Goal: Transaction & Acquisition: Obtain resource

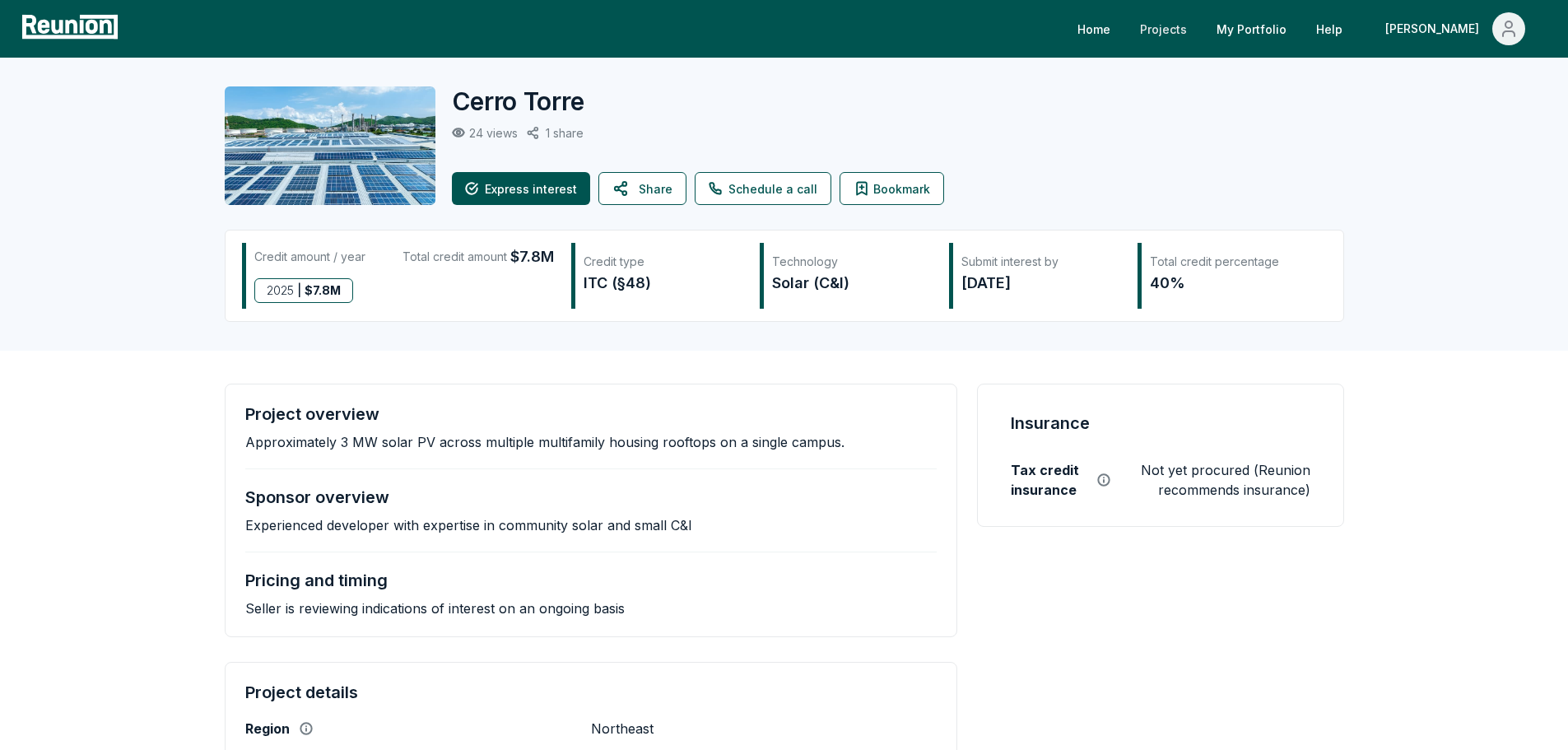
click at [1201, 25] on link "Projects" at bounding box center [1163, 29] width 73 height 33
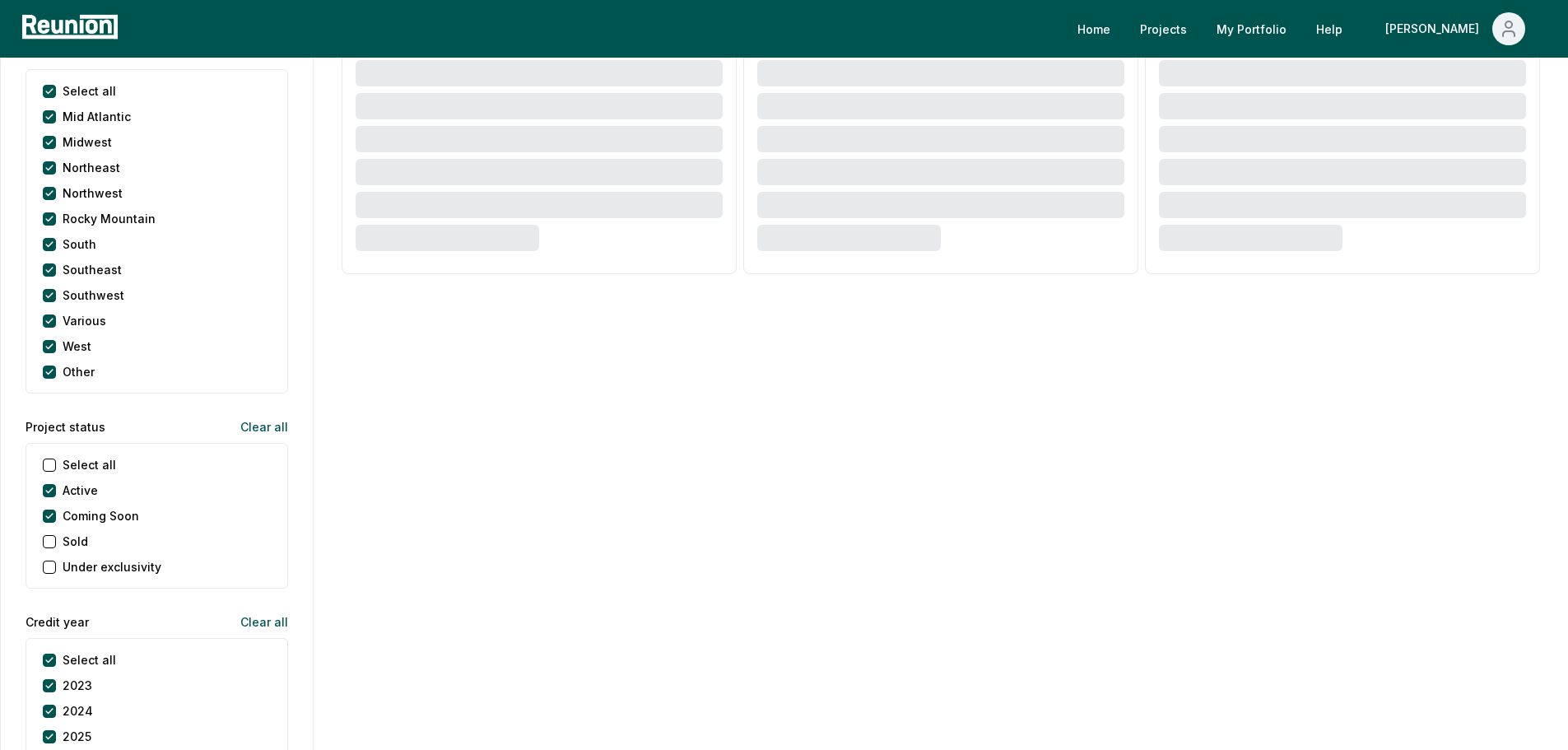
scroll to position [1070, 0]
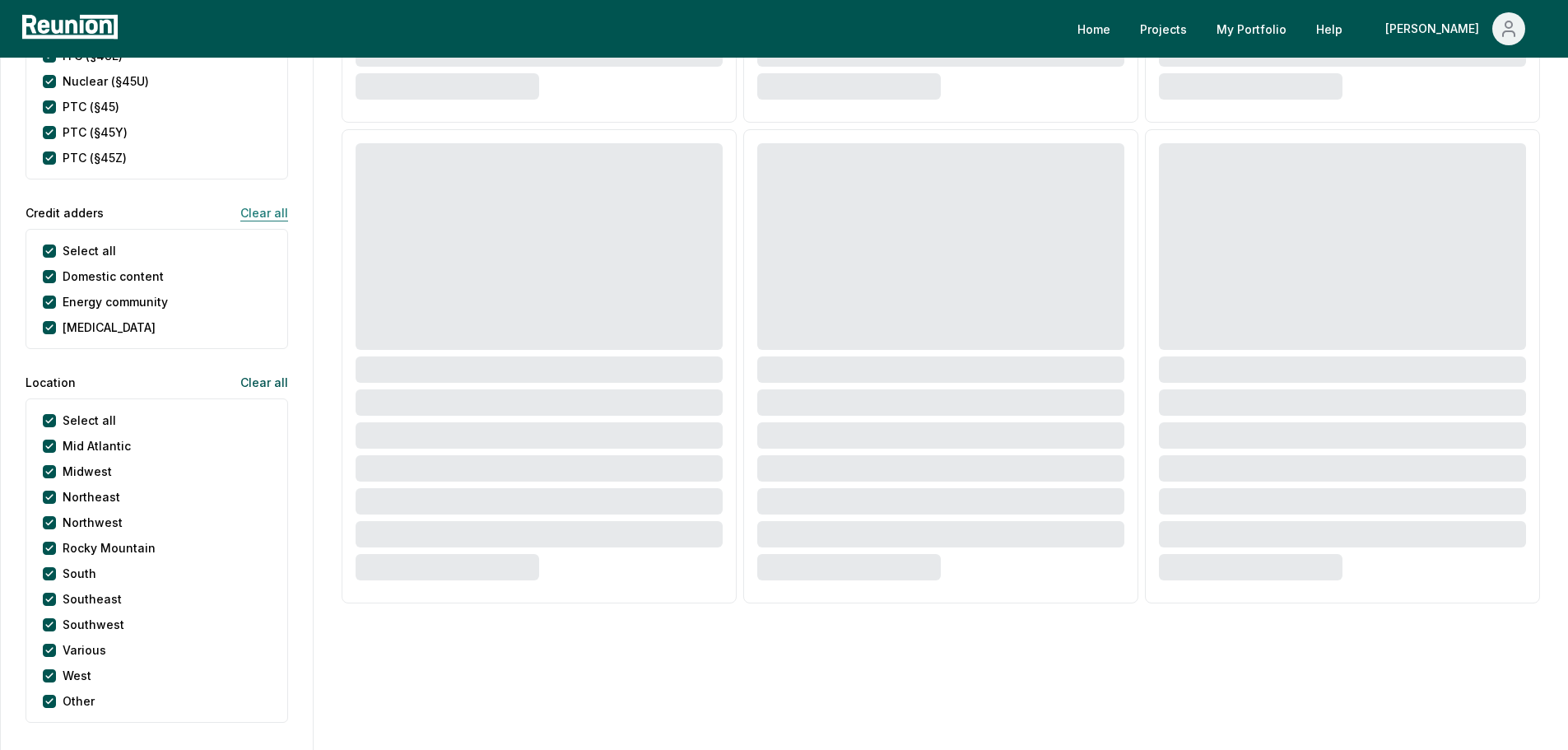
click at [263, 216] on button "Clear all" at bounding box center [258, 212] width 61 height 33
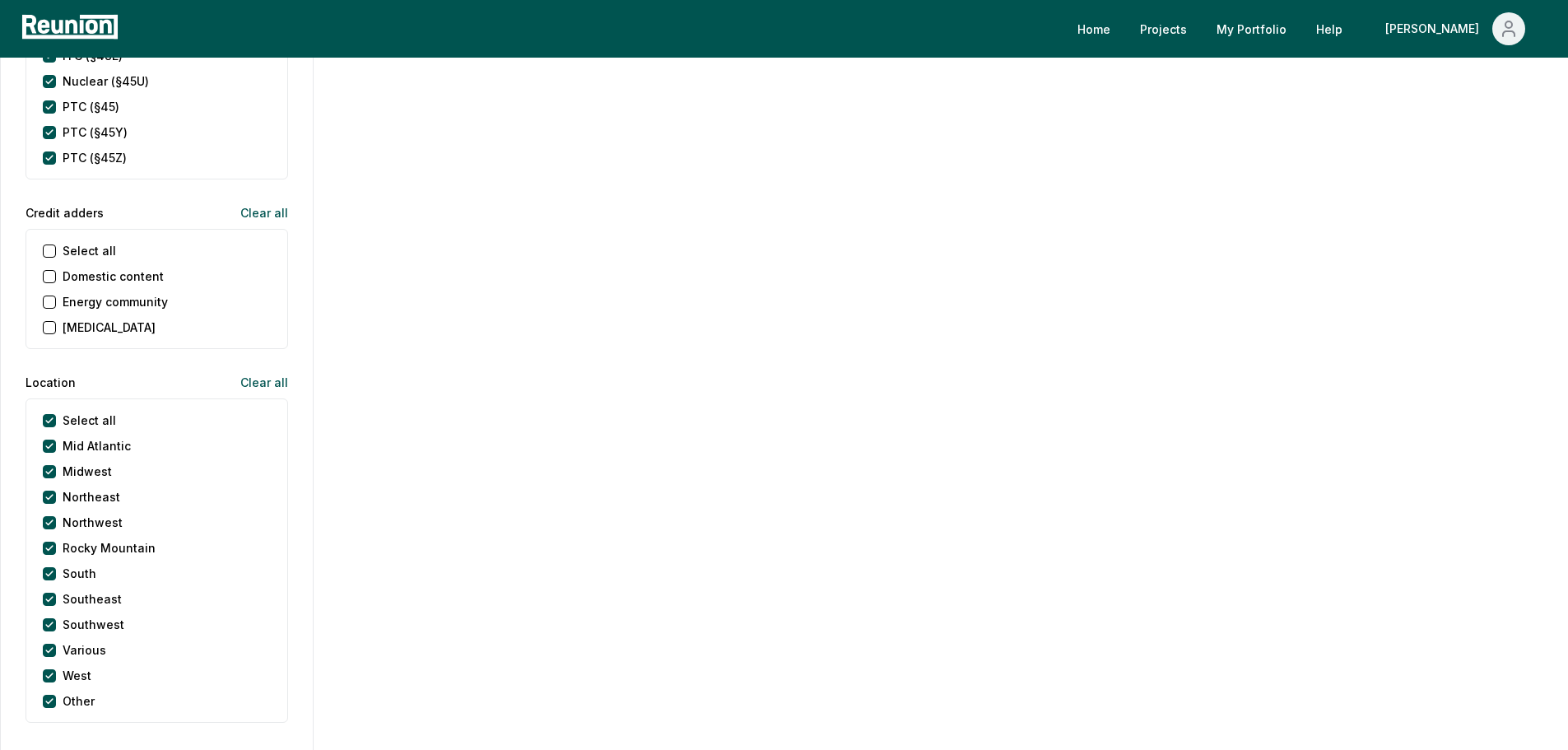
click at [54, 332] on income "[MEDICAL_DATA]" at bounding box center [49, 327] width 14 height 14
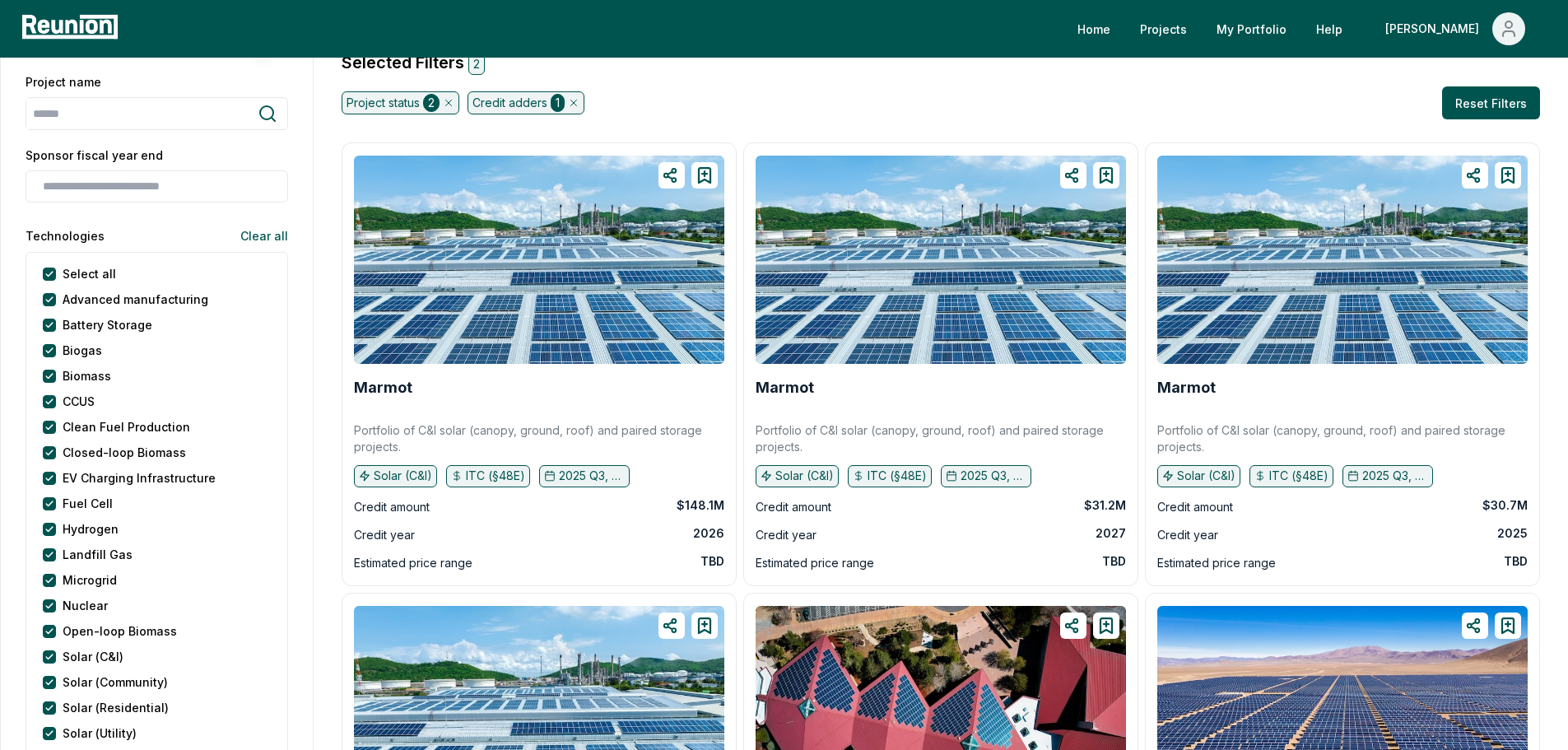
scroll to position [0, 0]
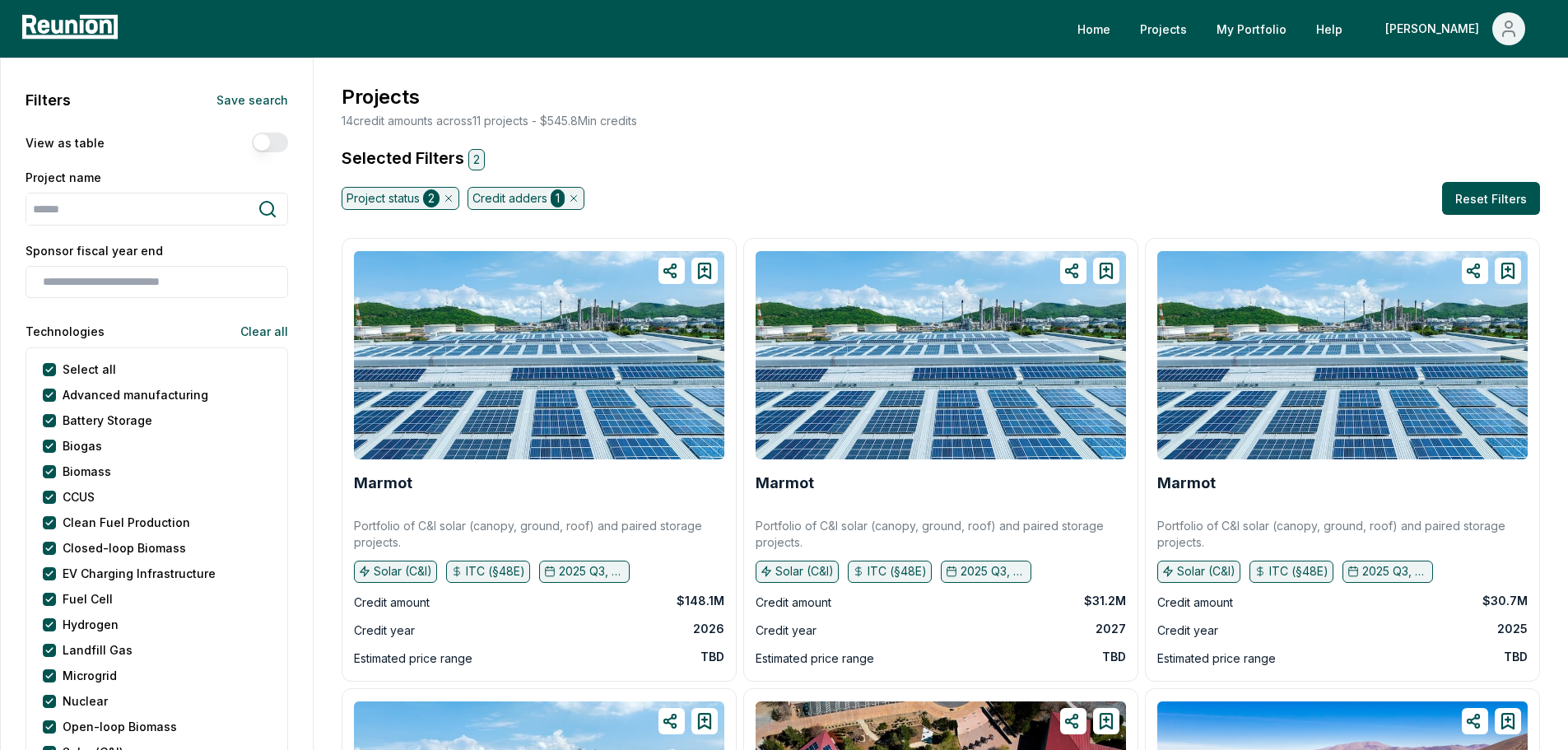
click at [266, 138] on button "View as table" at bounding box center [270, 142] width 36 height 20
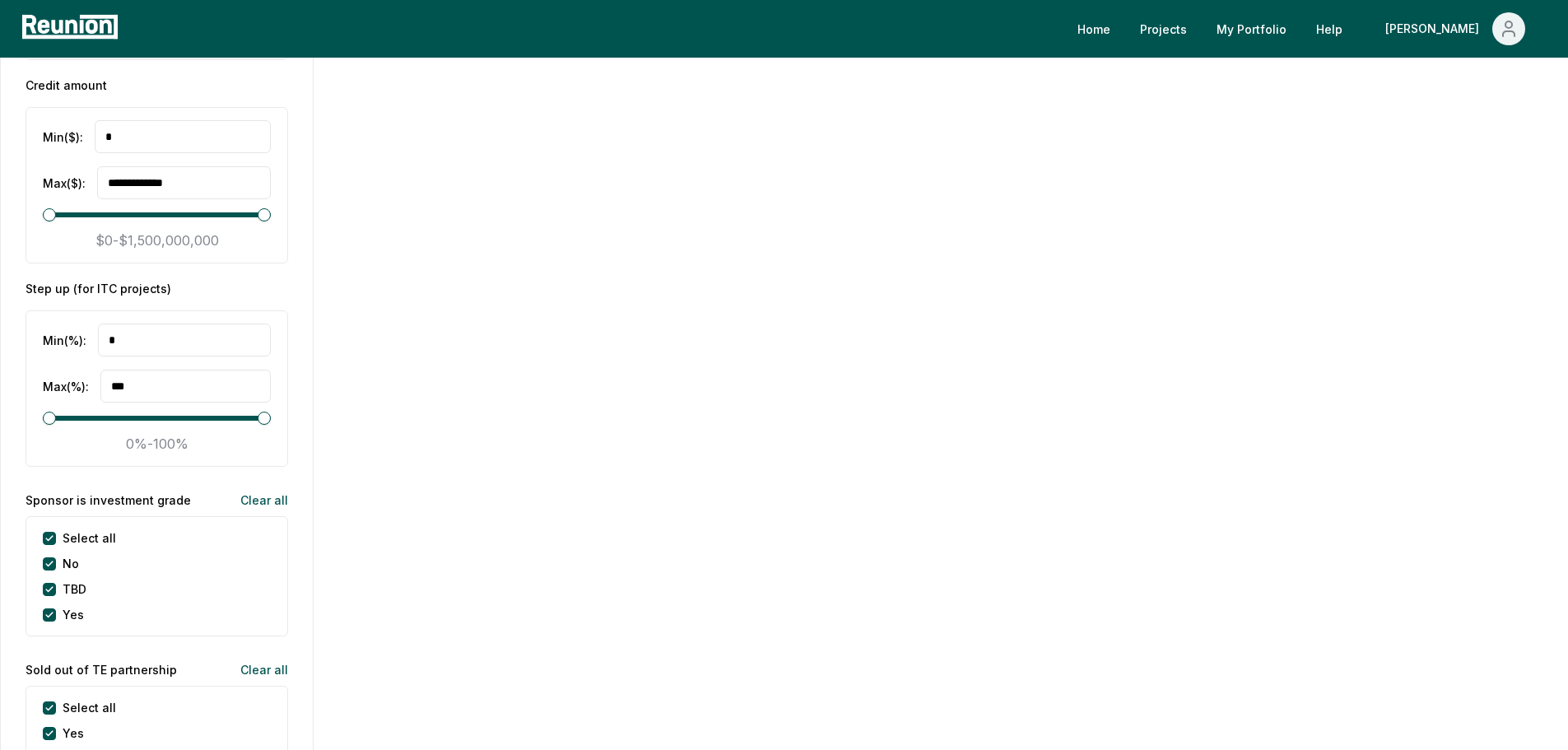
scroll to position [2881, 0]
type input "**"
click at [89, 421] on span "Maximum" at bounding box center [92, 416] width 14 height 14
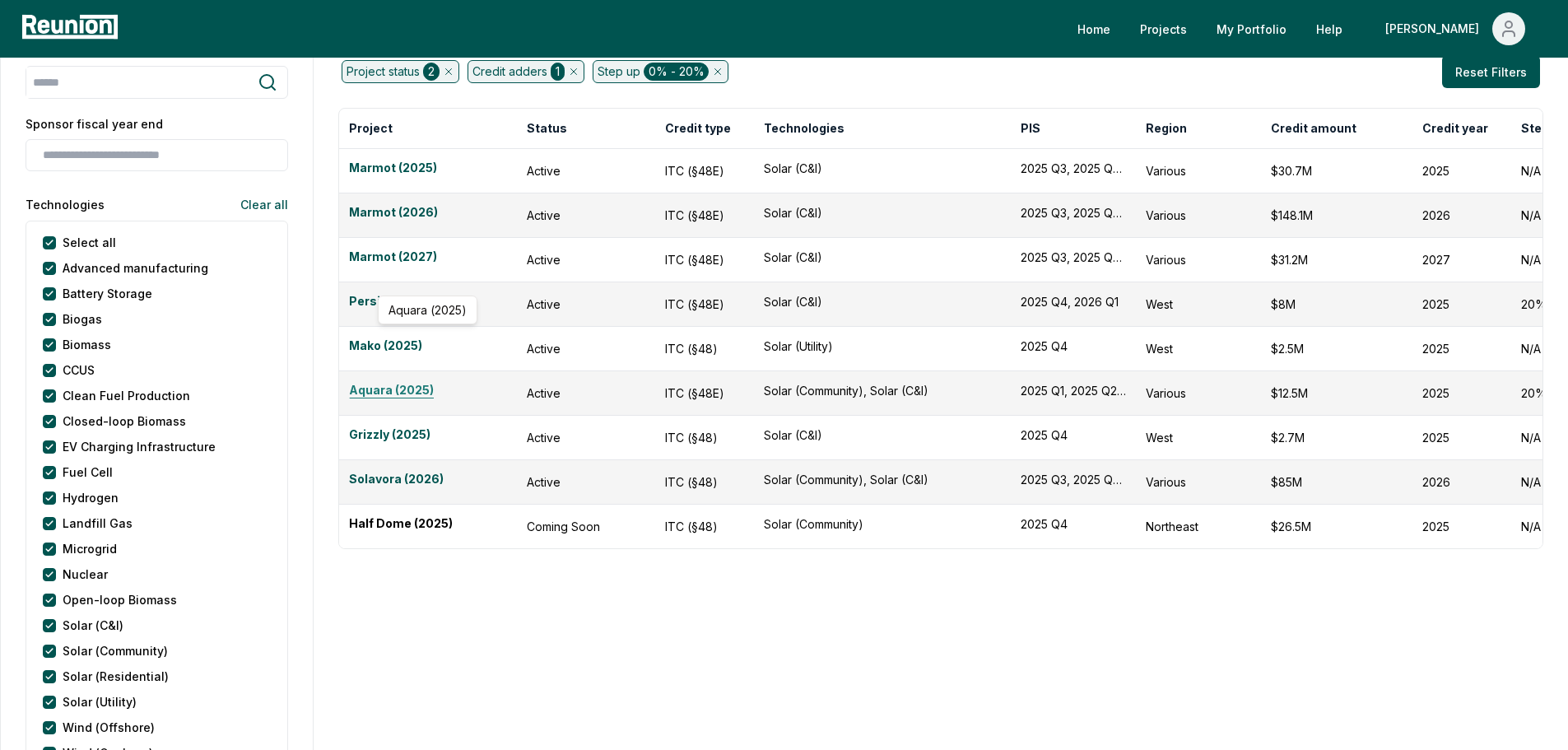
scroll to position [209, 0]
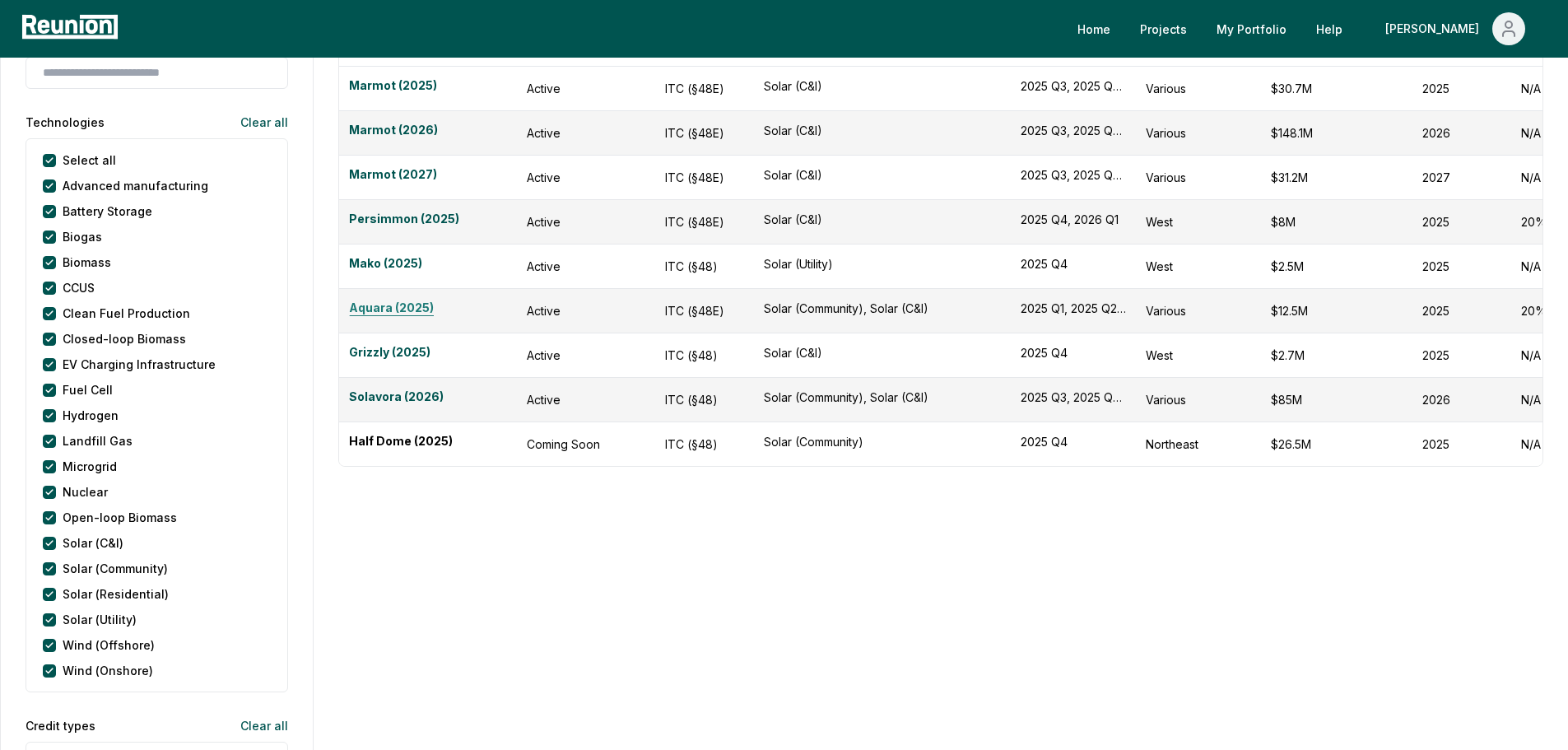
click at [400, 311] on link "Aquara (2025)" at bounding box center [428, 308] width 158 height 20
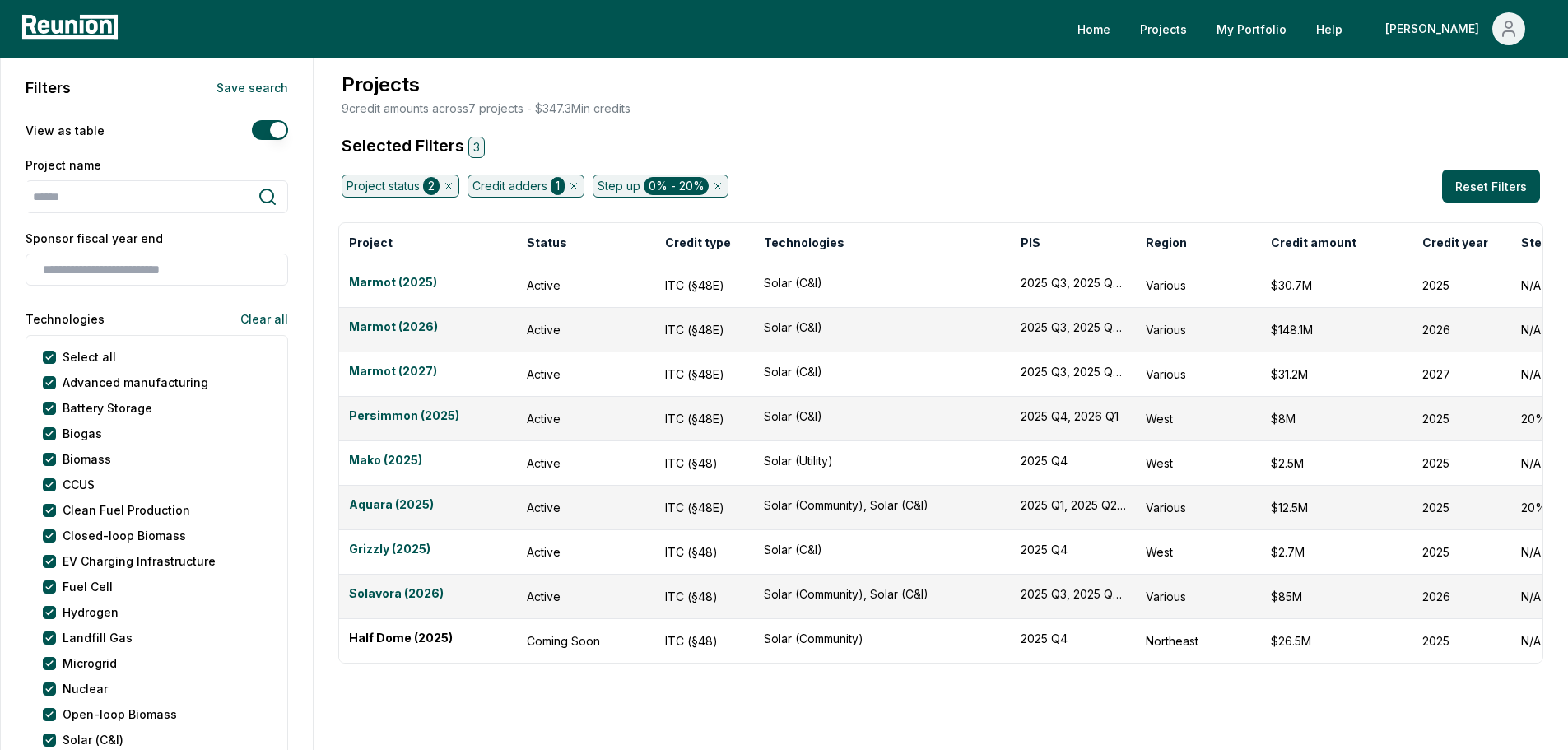
scroll to position [0, 0]
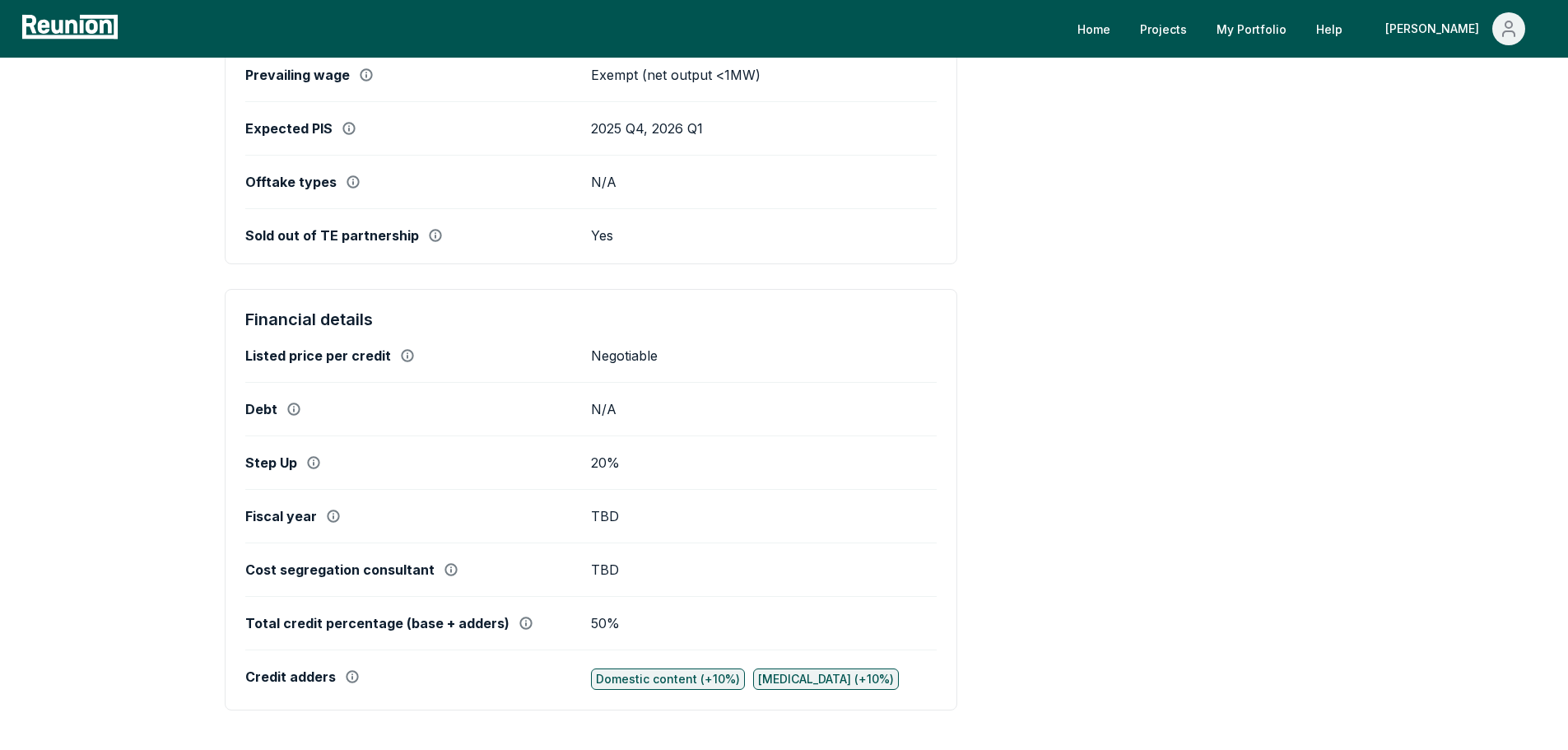
scroll to position [823, 0]
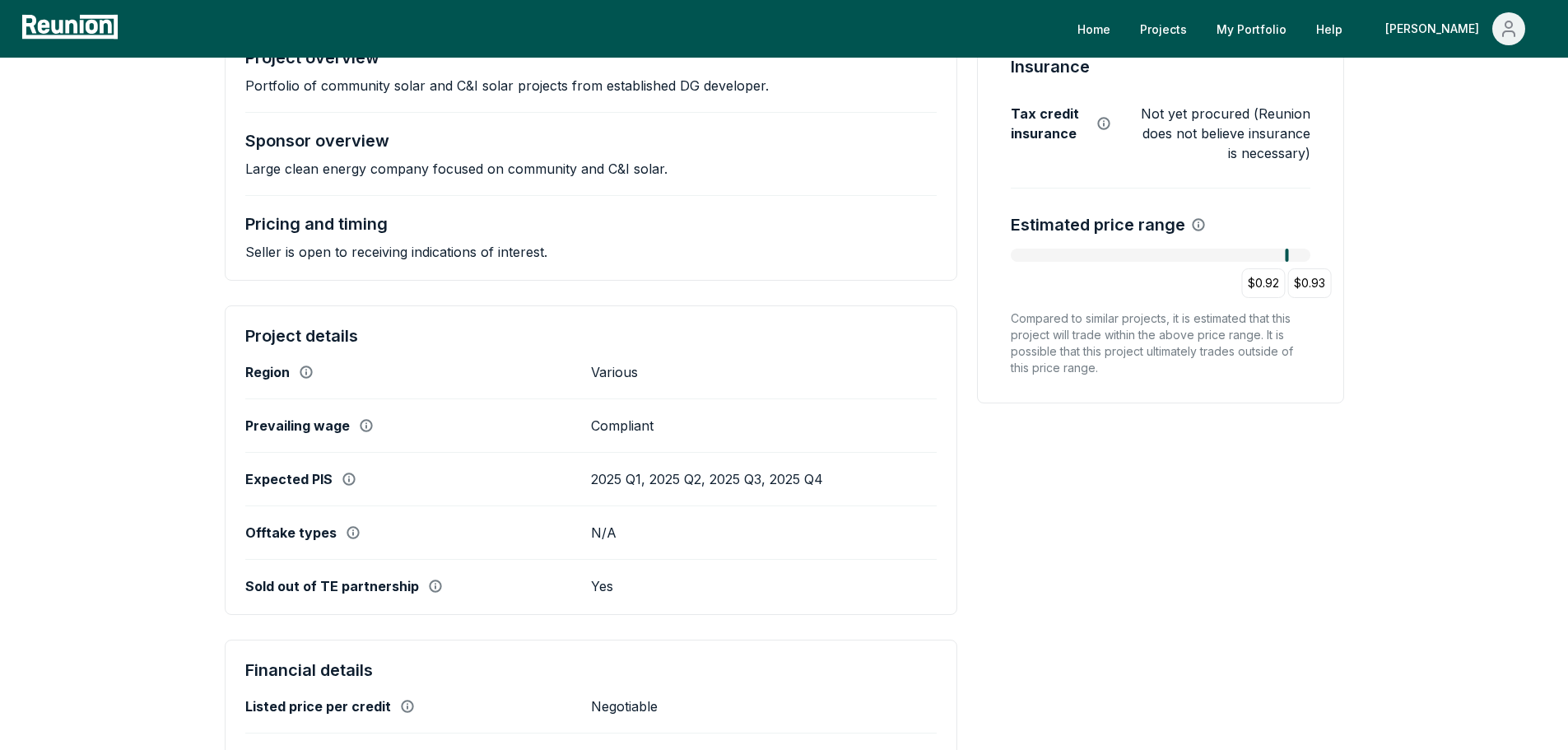
scroll to position [329, 0]
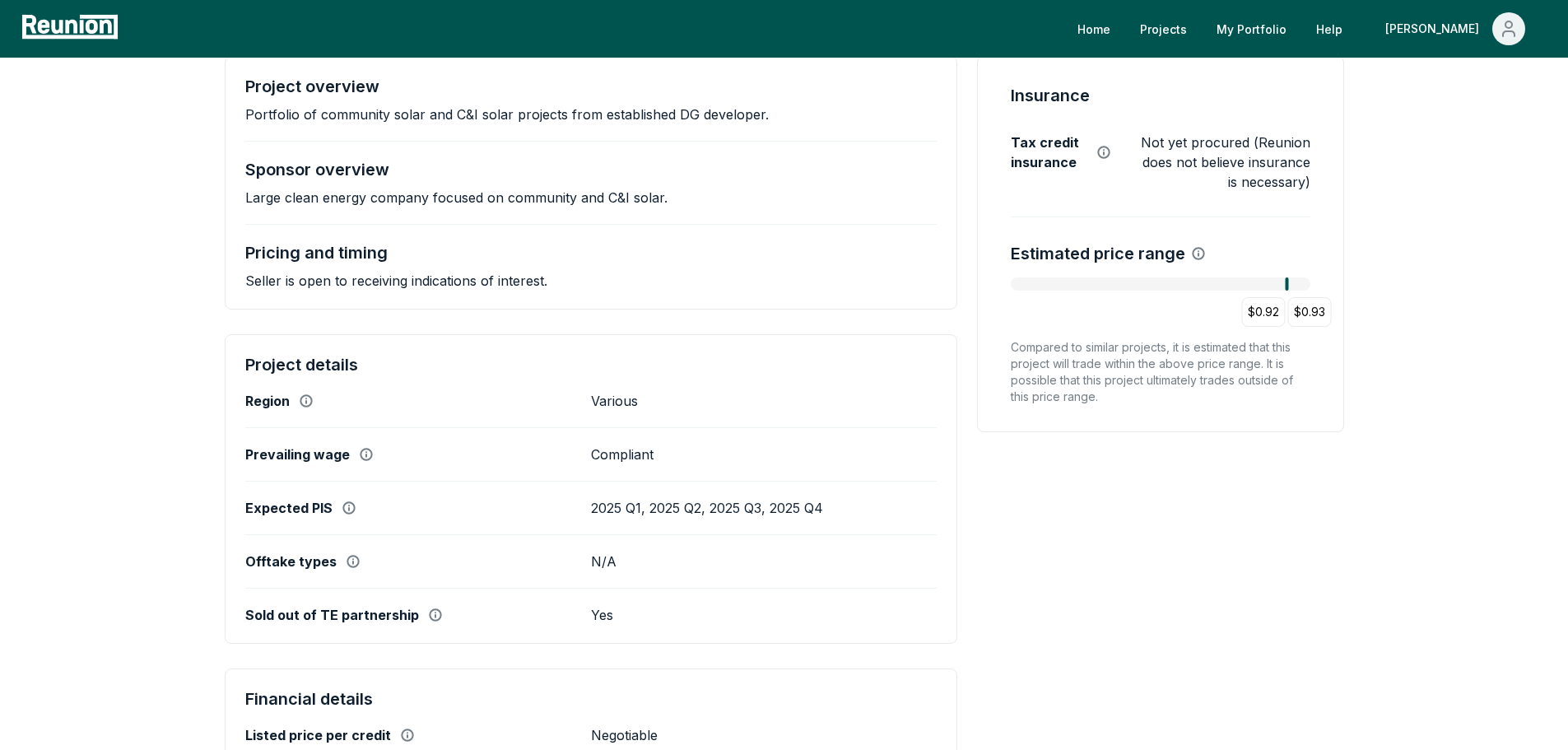
click at [1285, 283] on div at bounding box center [1160, 284] width 299 height 14
click at [1277, 305] on p "$0.92" at bounding box center [1263, 311] width 31 height 20
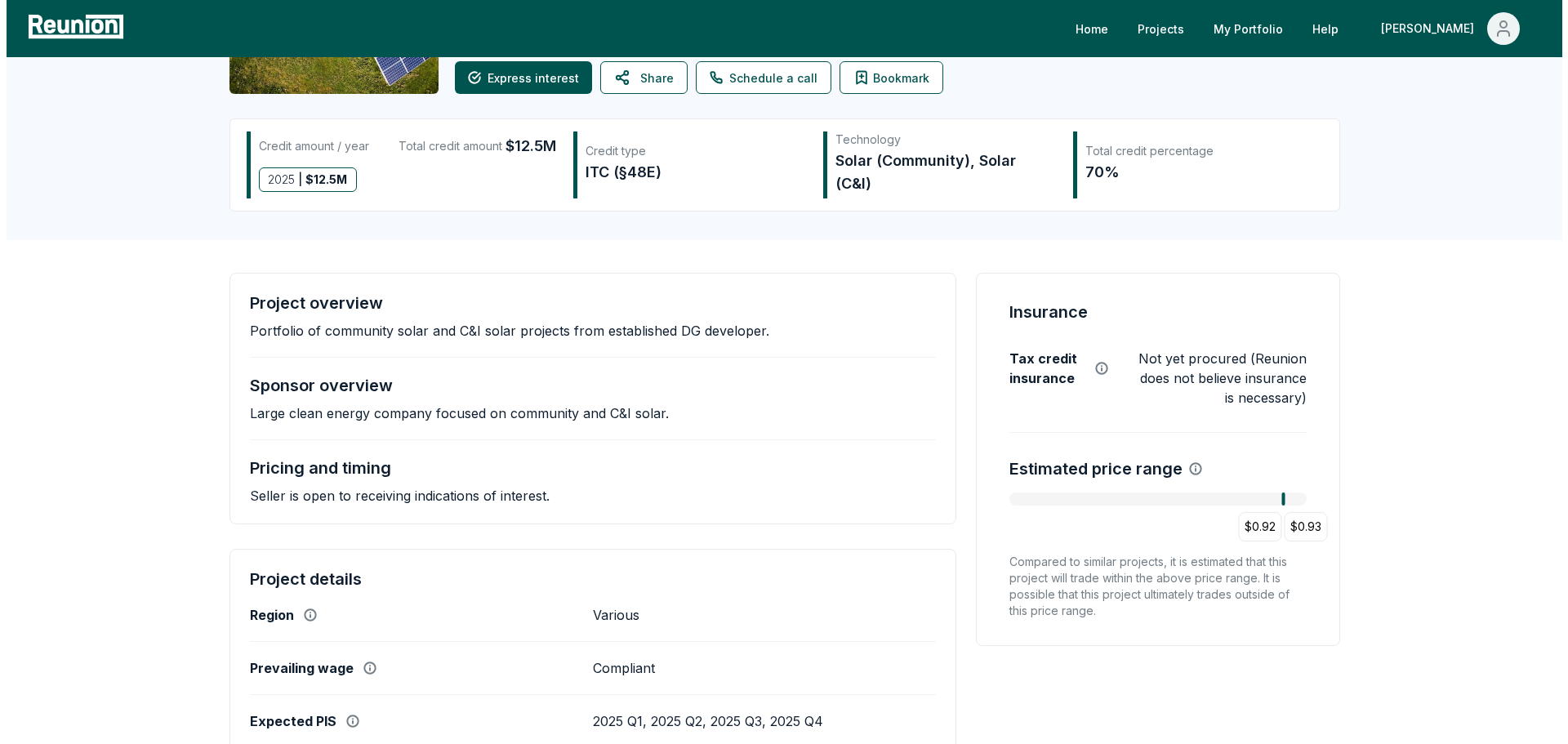
scroll to position [0, 0]
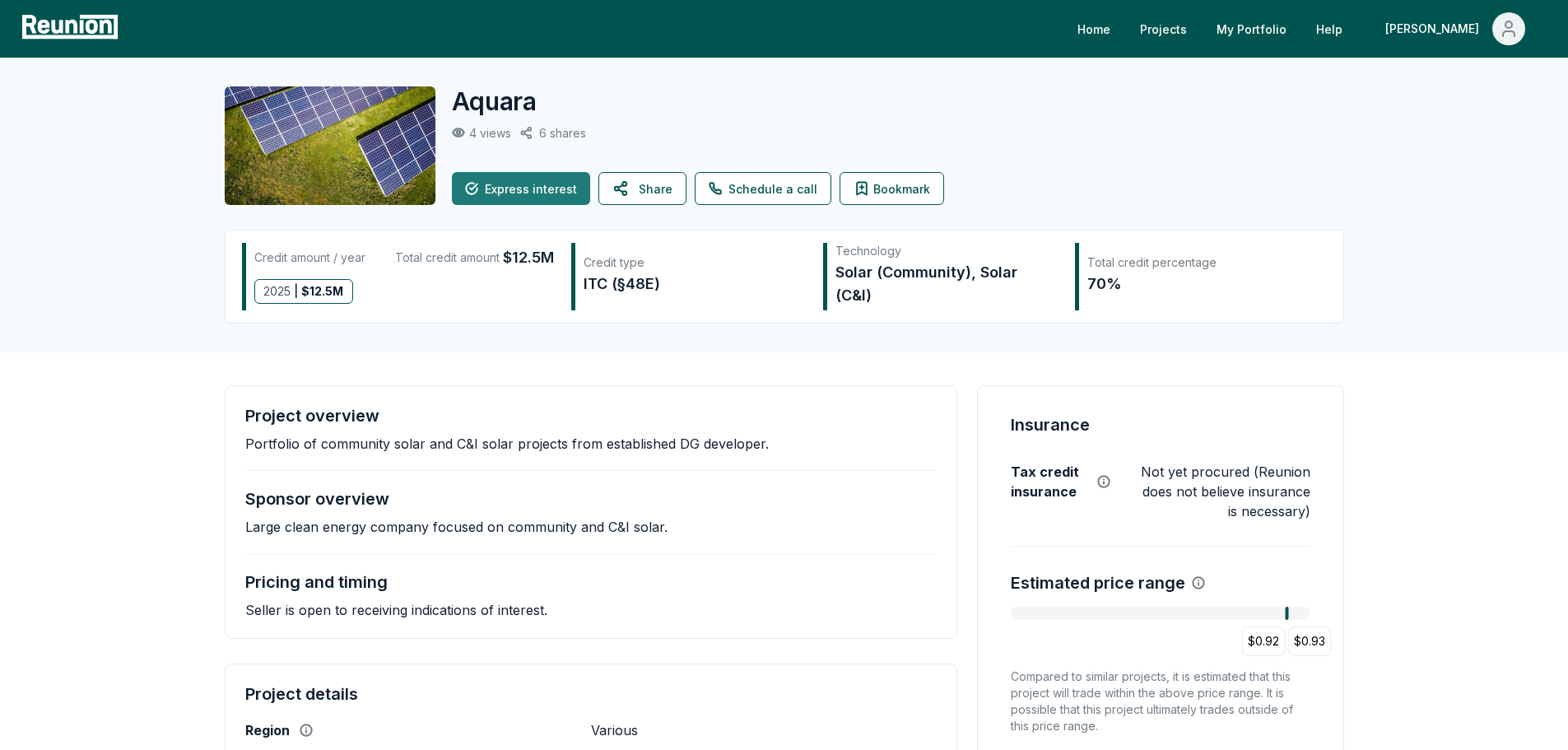
click at [532, 187] on button "Express interest" at bounding box center [521, 188] width 138 height 33
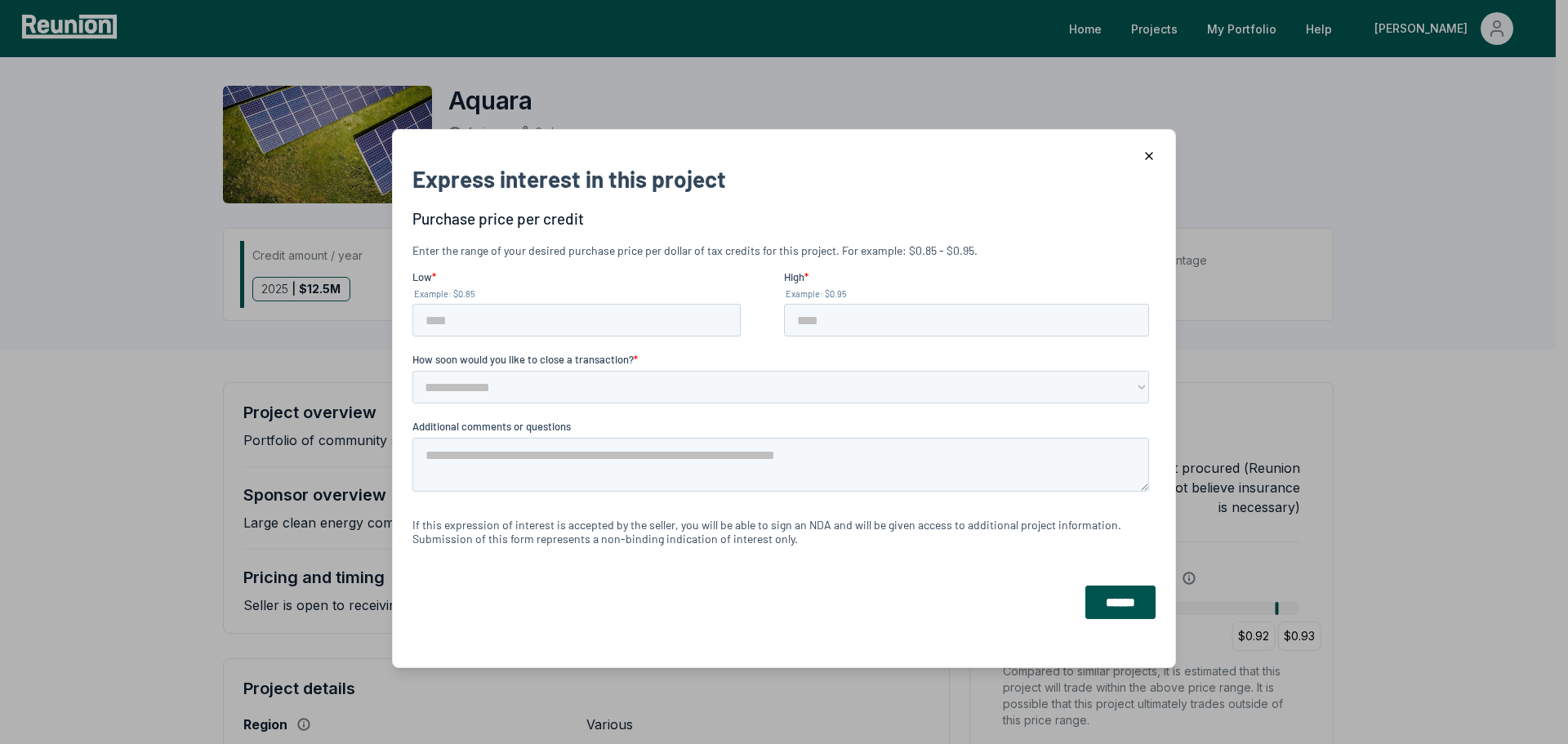
click at [1142, 151] on icon "button" at bounding box center [1149, 156] width 13 height 13
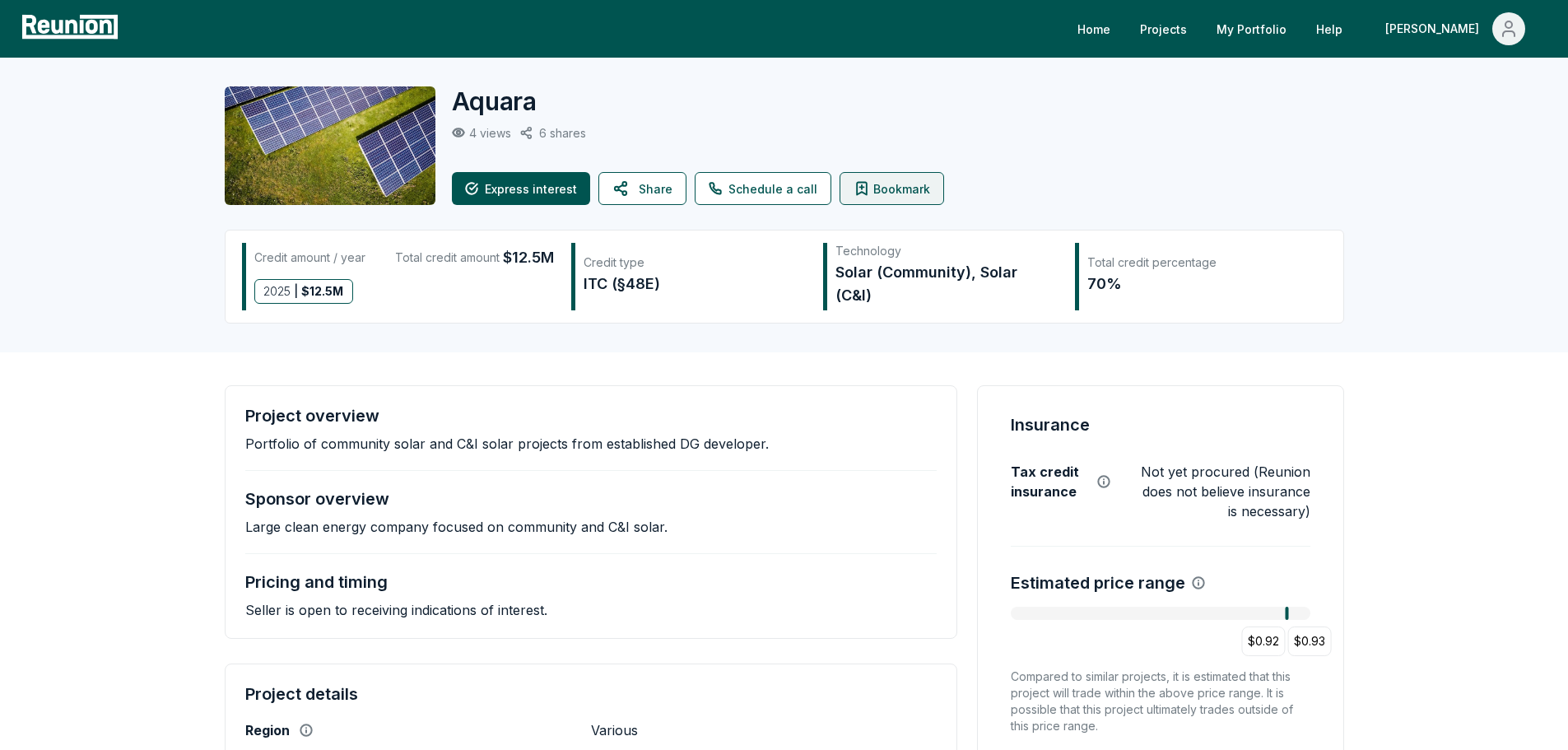
click at [889, 191] on button "Bookmark" at bounding box center [892, 188] width 104 height 33
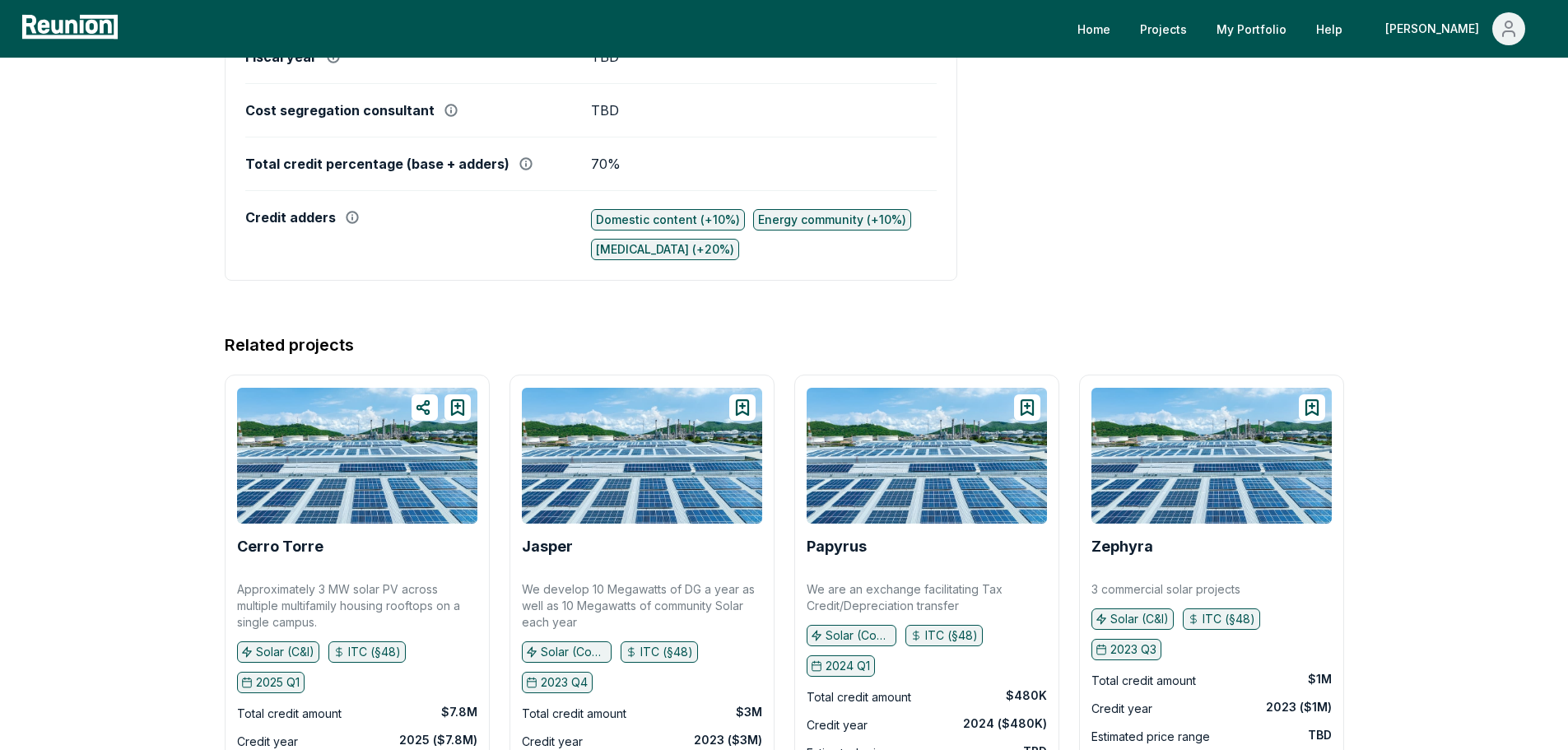
scroll to position [1268, 0]
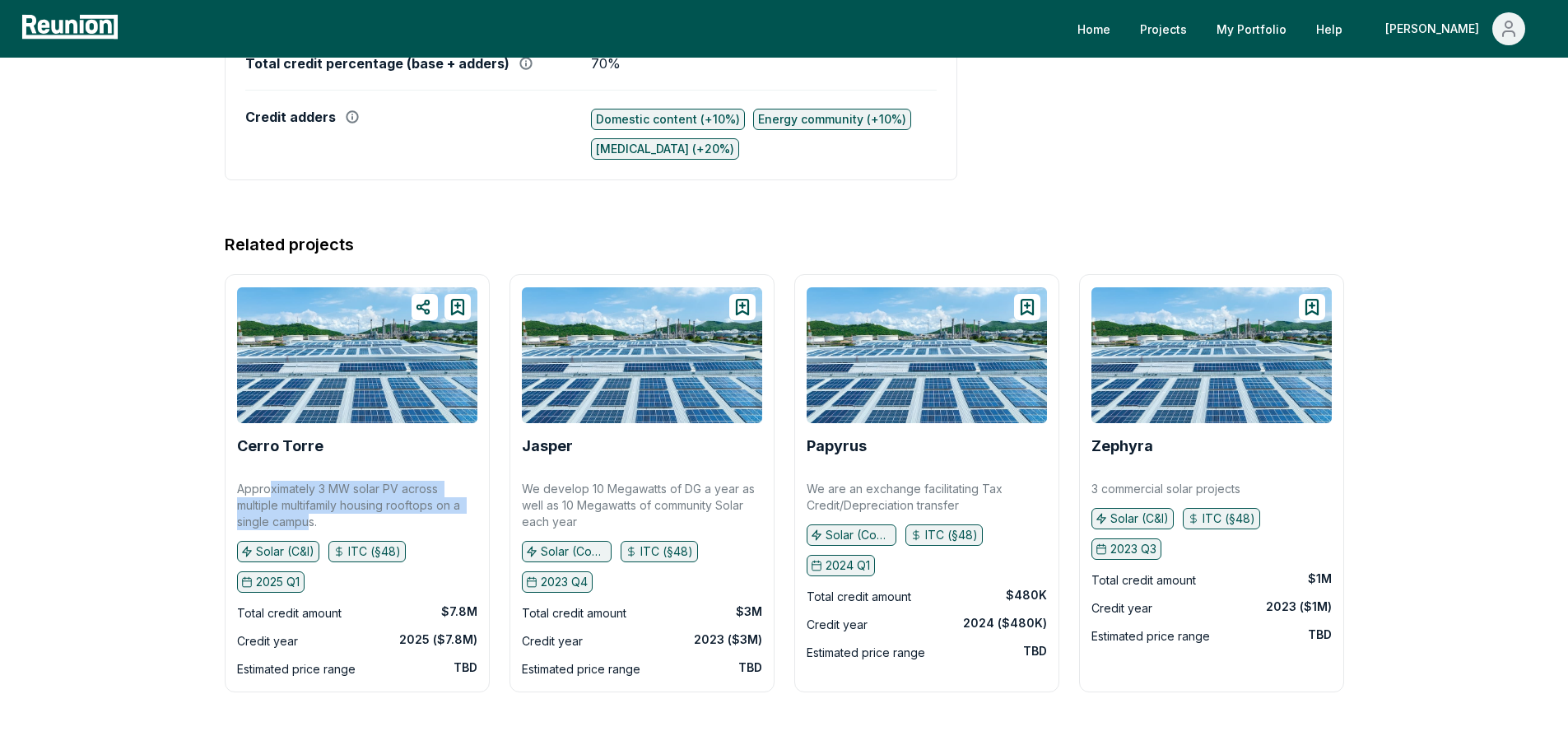
drag, startPoint x: 270, startPoint y: 487, endPoint x: 310, endPoint y: 512, distance: 47.2
click at [310, 512] on p "Approximately 3 MW solar PV across multiple multifamily housing rooftops on a s…" at bounding box center [356, 506] width 240 height 49
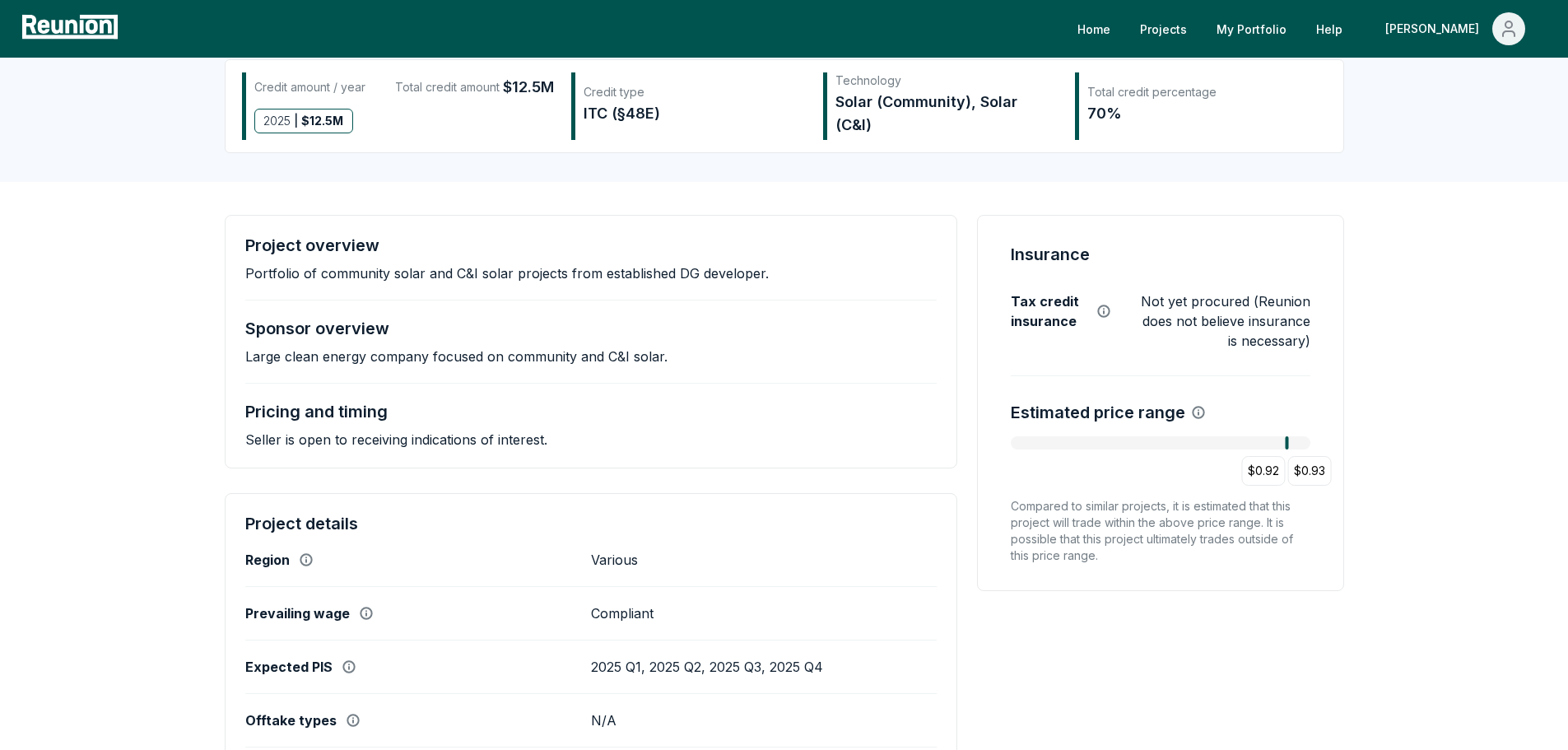
scroll to position [0, 0]
